Goal: Check status: Check status

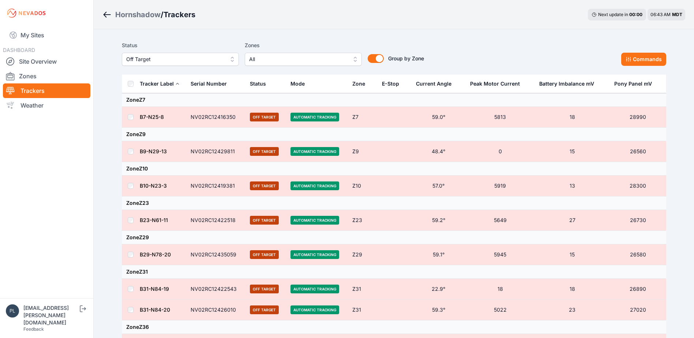
scroll to position [698, 0]
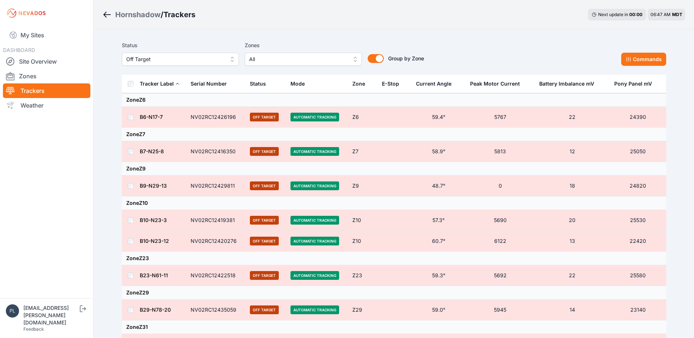
scroll to position [698, 0]
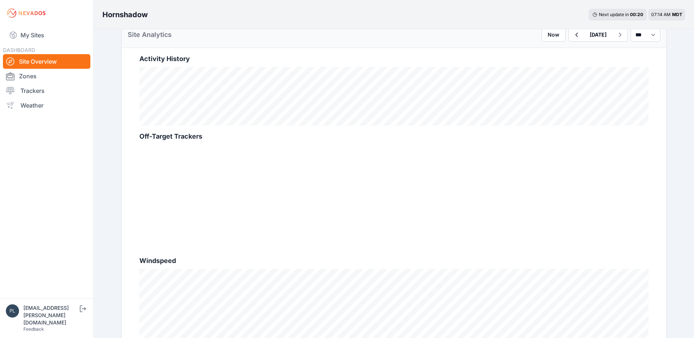
scroll to position [73, 0]
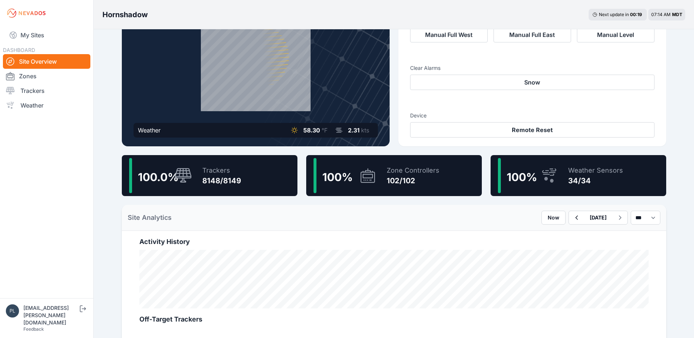
click at [180, 175] on icon at bounding box center [184, 176] width 18 height 16
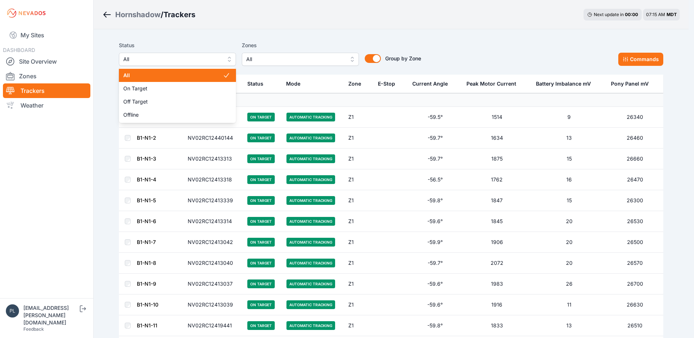
click at [161, 60] on span "All" at bounding box center [172, 59] width 98 height 9
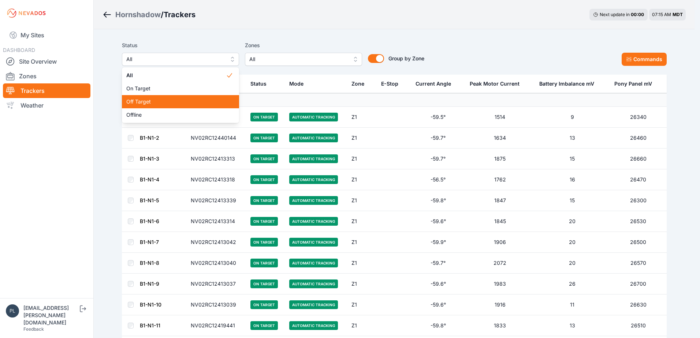
click at [164, 101] on span "Off Target" at bounding box center [176, 101] width 100 height 7
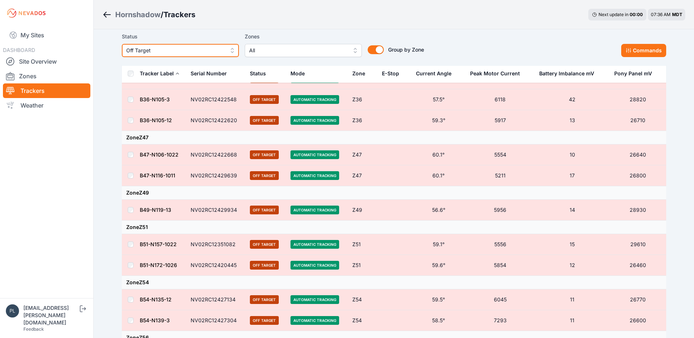
scroll to position [309, 0]
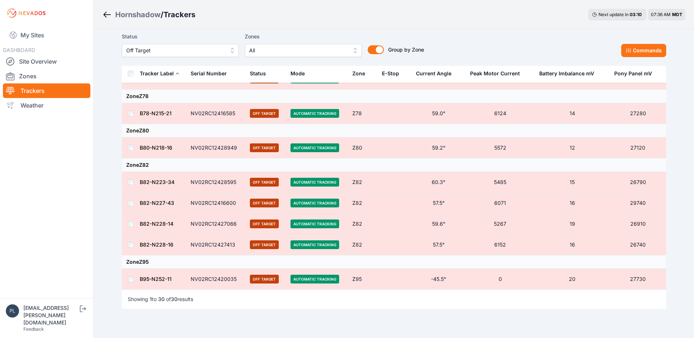
scroll to position [712, 0]
